Goal: Task Accomplishment & Management: Complete application form

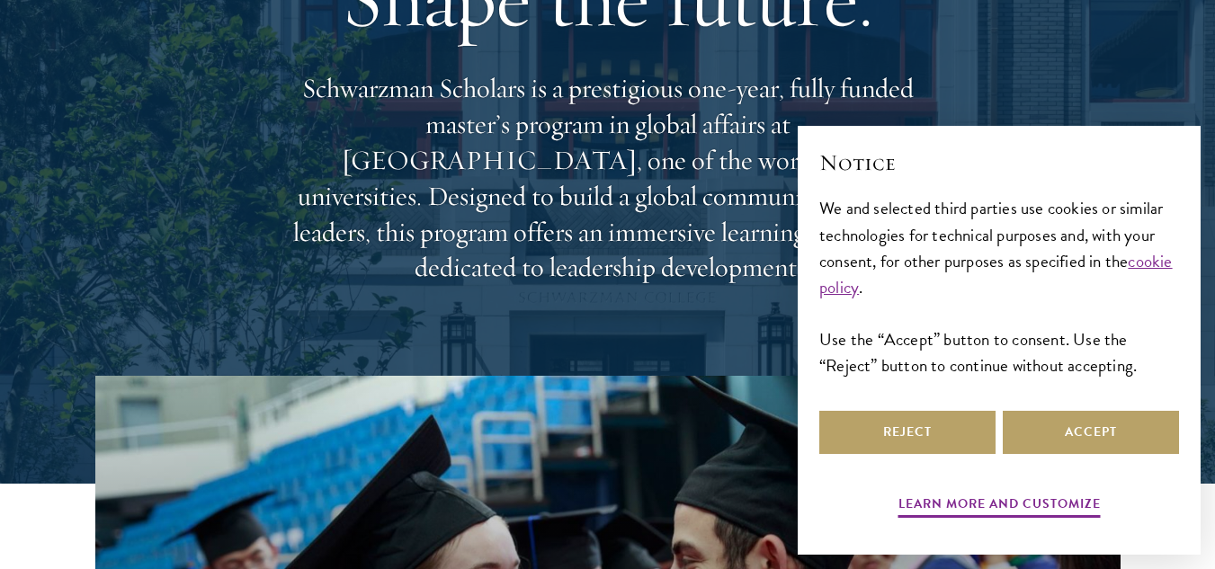
scroll to position [442, 0]
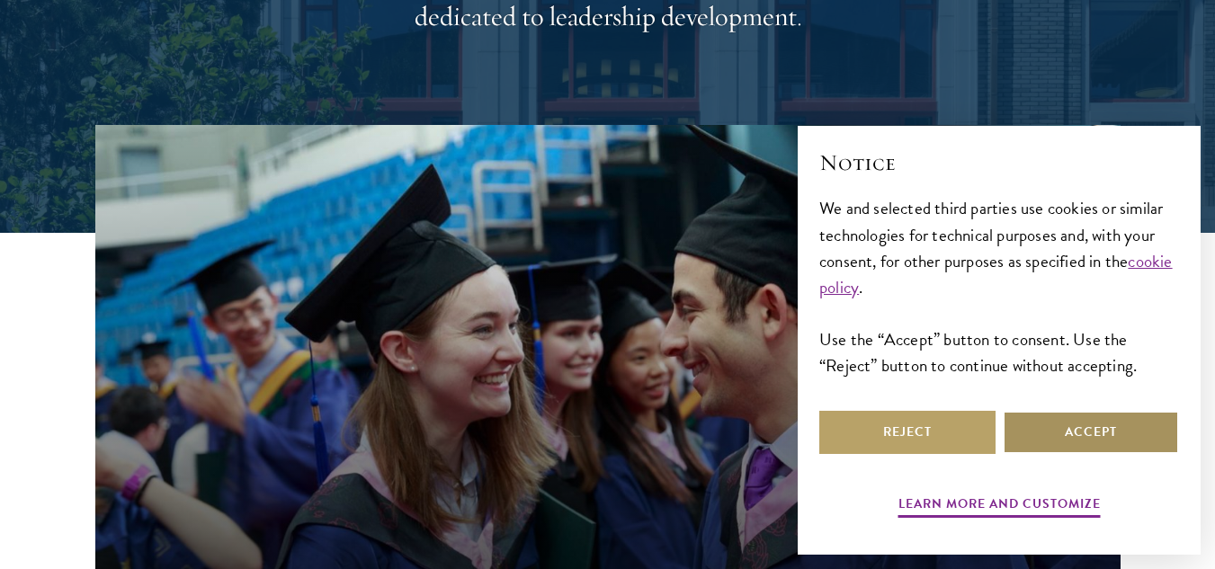
click at [1065, 423] on button "Accept" at bounding box center [1090, 432] width 176 height 43
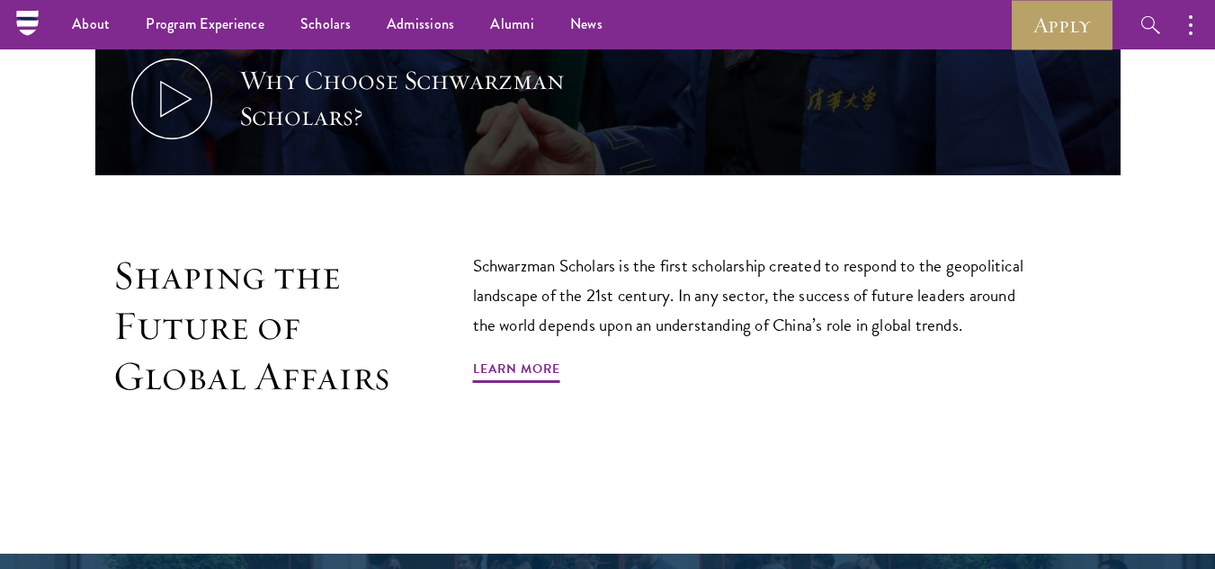
scroll to position [966, 0]
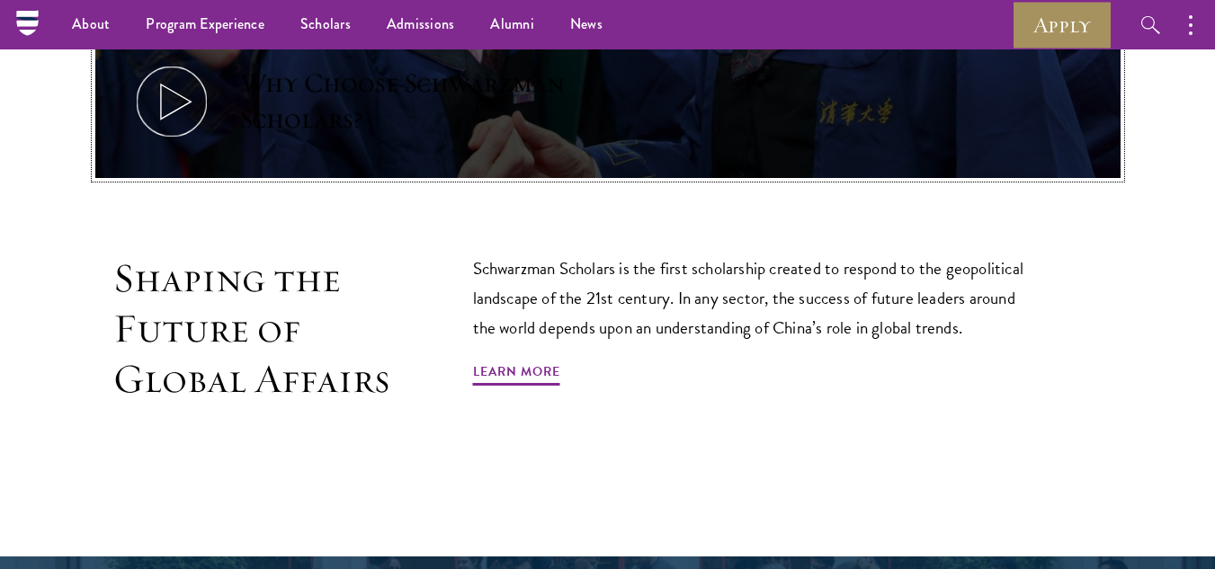
drag, startPoint x: 1098, startPoint y: 55, endPoint x: 1087, endPoint y: 30, distance: 27.4
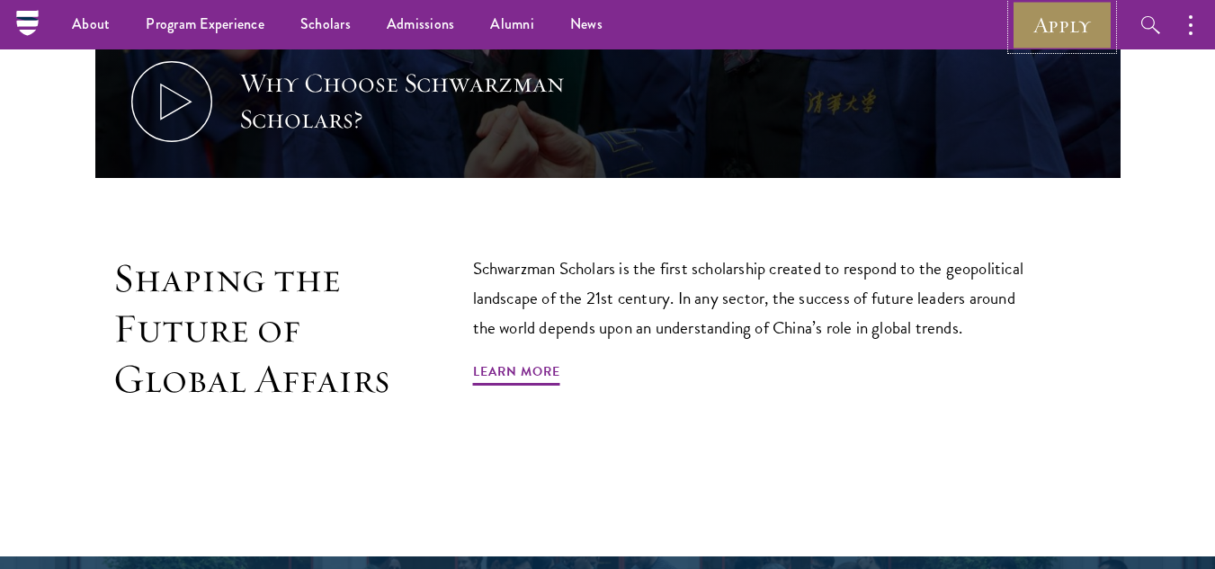
click at [1087, 30] on link "Apply" at bounding box center [1061, 24] width 101 height 49
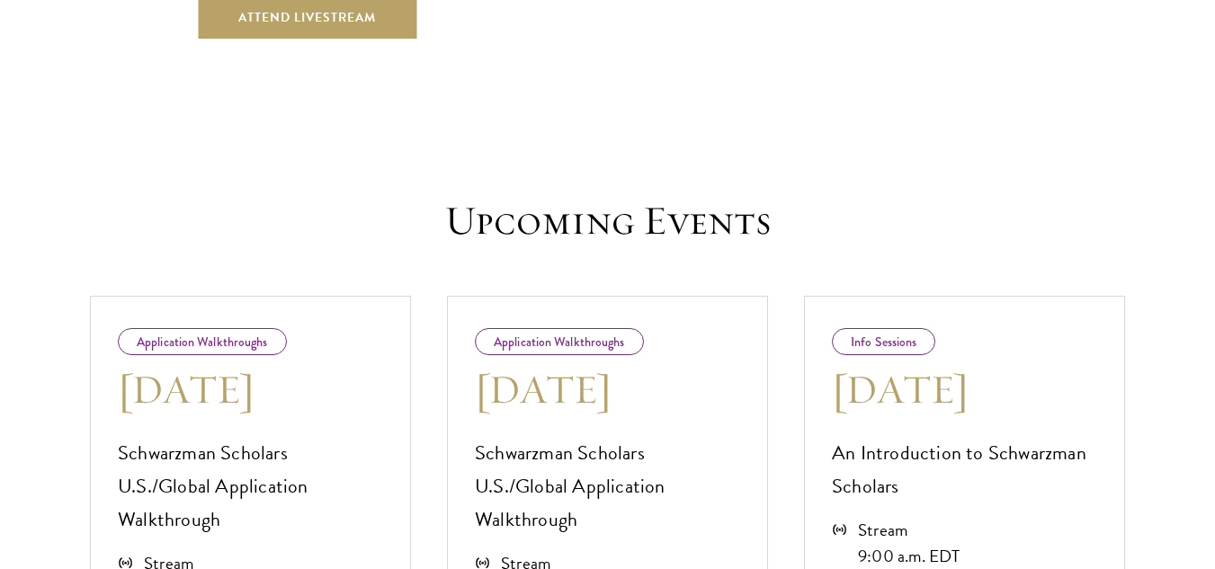
scroll to position [656, 0]
